Goal: Complete application form

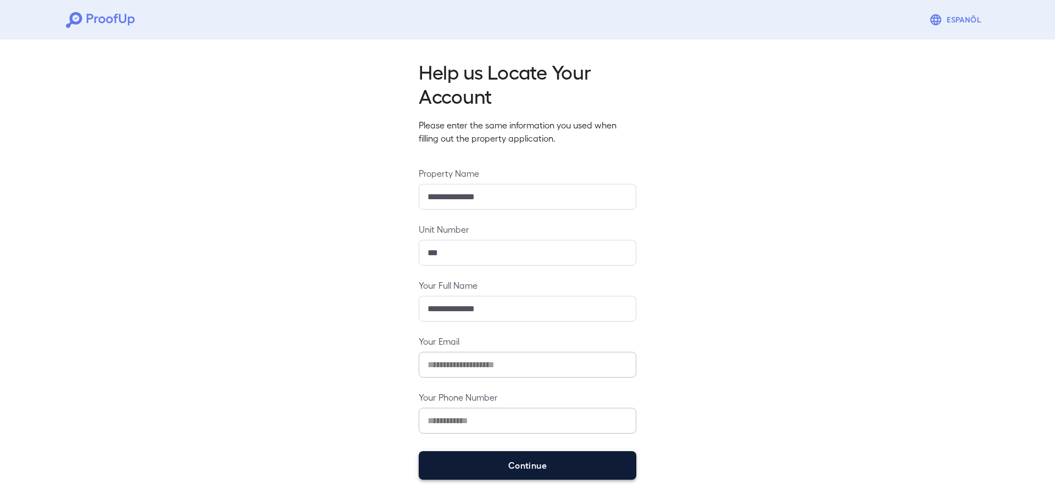
click at [527, 457] on button "Continue" at bounding box center [528, 465] width 218 height 29
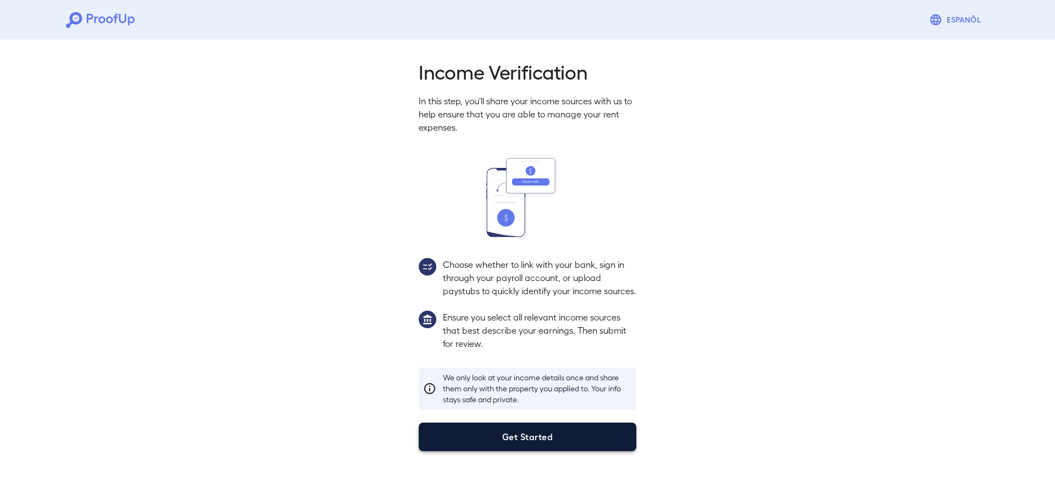
click at [525, 451] on button "Get Started" at bounding box center [528, 437] width 218 height 29
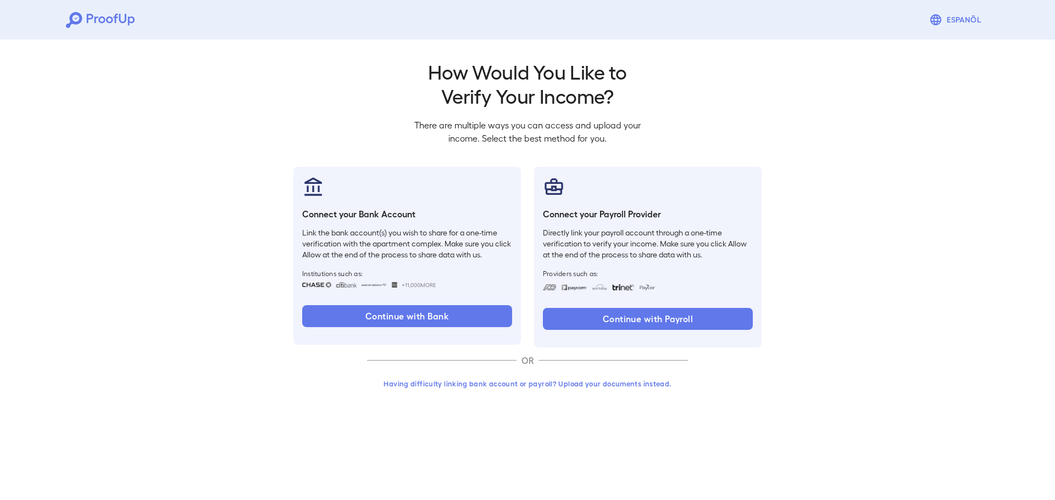
click at [548, 384] on button "Having difficulty linking bank account or payroll? Upload your documents instea…" at bounding box center [527, 384] width 321 height 20
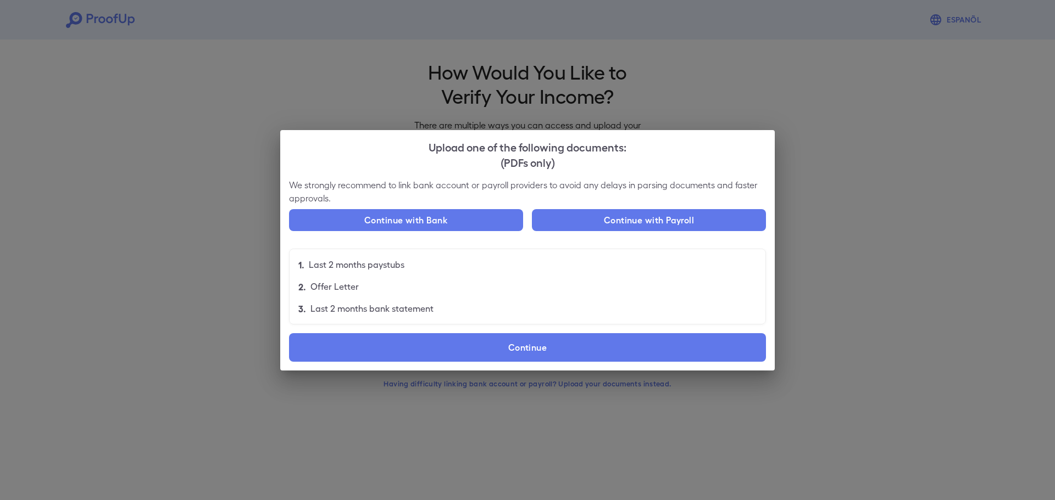
click at [553, 340] on label "Continue" at bounding box center [527, 347] width 477 height 29
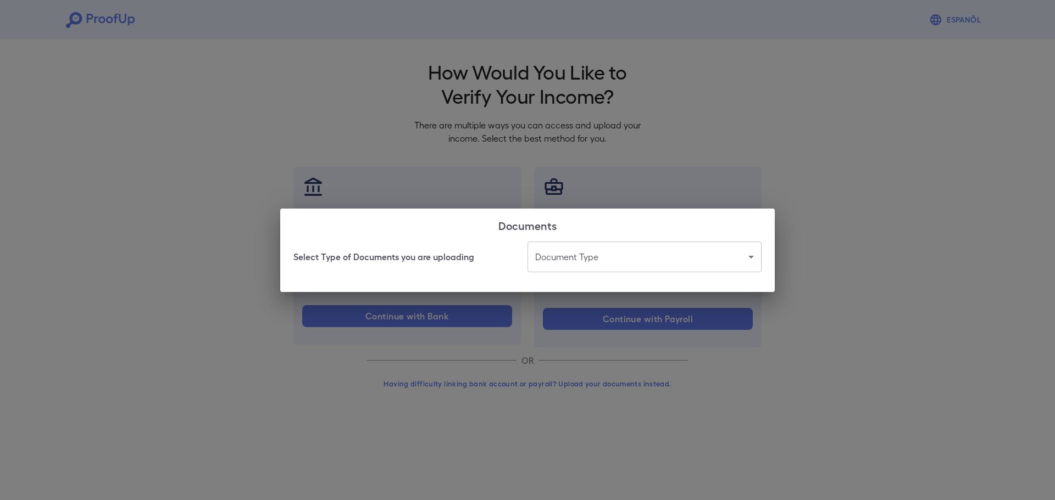
click at [585, 261] on body "Espanõl Go back How Would You Like to Verify Your Income? There are multiple wa…" at bounding box center [527, 210] width 1055 height 420
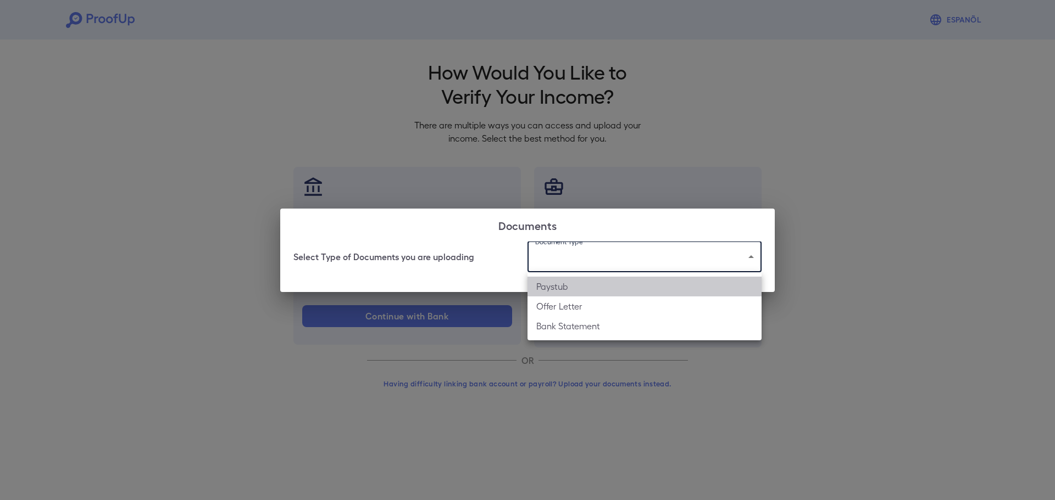
click at [583, 283] on li "Paystub" at bounding box center [644, 287] width 234 height 20
type input "*******"
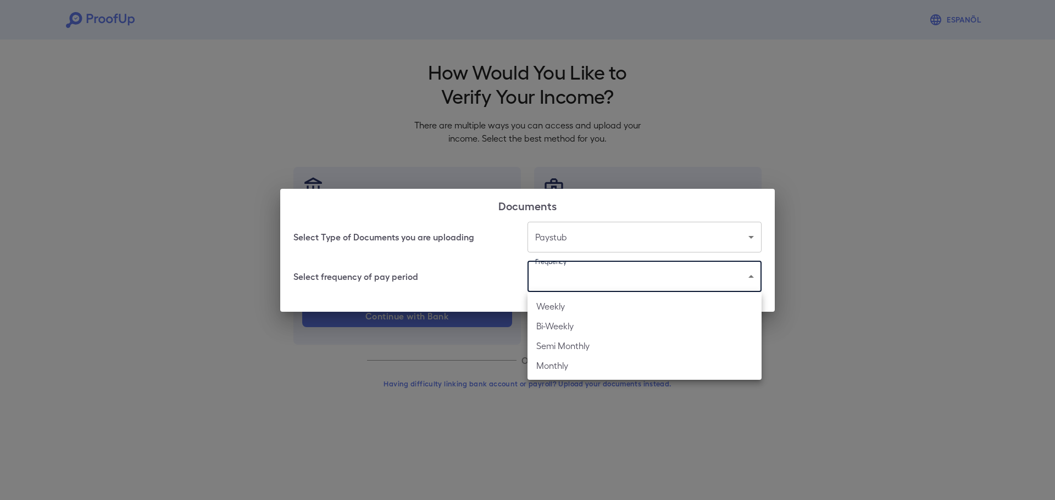
click at [585, 274] on body "Espanõl Go back How Would You Like to Verify Your Income? There are multiple wa…" at bounding box center [527, 210] width 1055 height 420
click at [576, 310] on li "Weekly" at bounding box center [644, 307] width 234 height 20
type input "******"
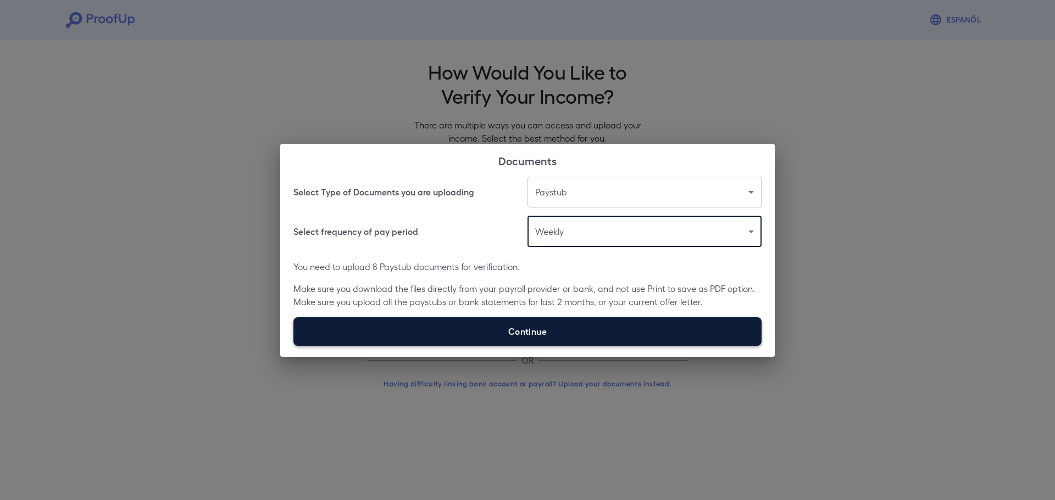
click at [571, 336] on label "Continue" at bounding box center [527, 331] width 468 height 29
click at [294, 345] on input "Continue" at bounding box center [293, 345] width 1 height 1
type input "**********"
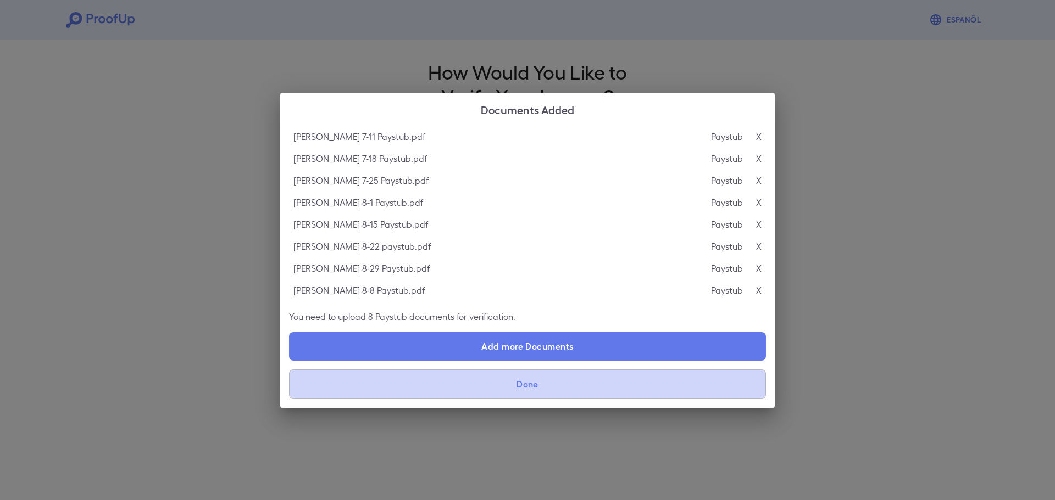
click at [526, 388] on button "Done" at bounding box center [527, 385] width 477 height 30
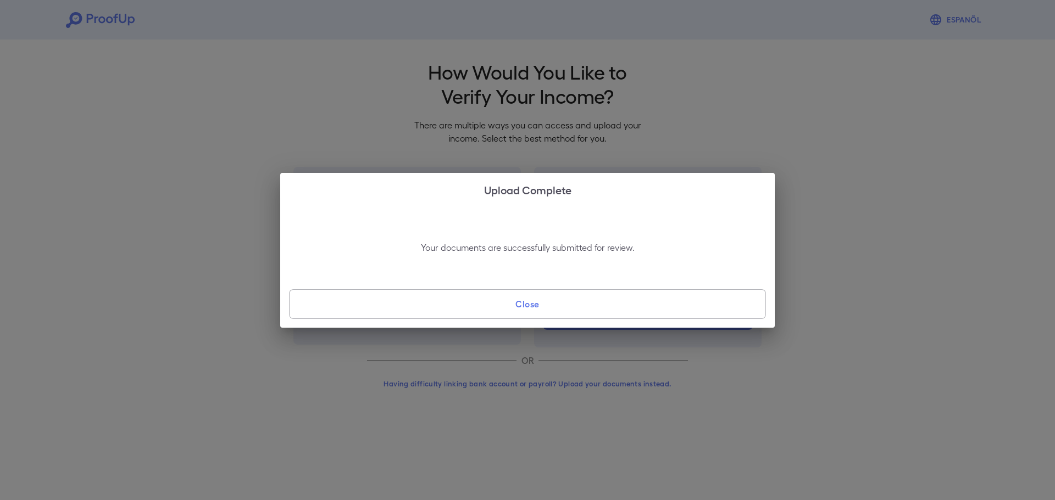
click at [543, 315] on button "Close" at bounding box center [527, 304] width 477 height 30
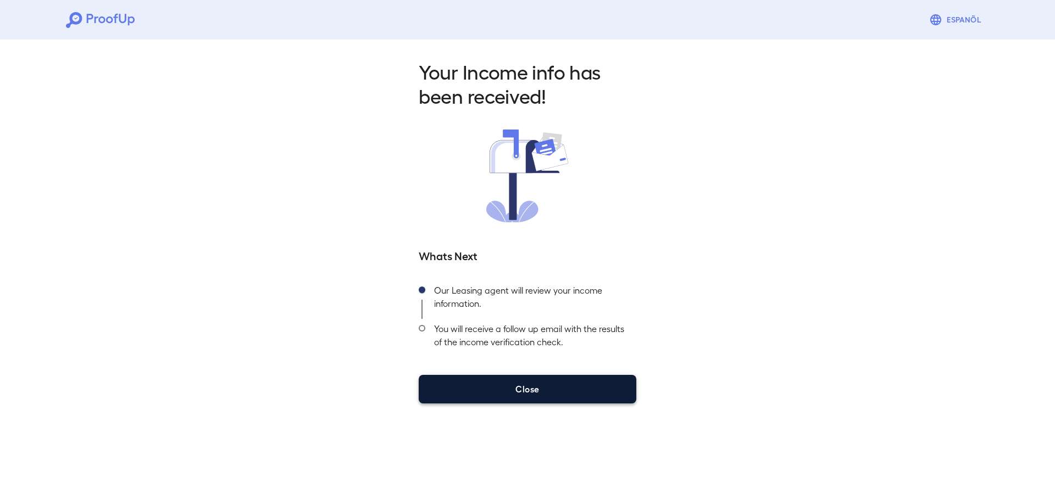
click at [527, 394] on button "Close" at bounding box center [528, 389] width 218 height 29
